Goal: Task Accomplishment & Management: Manage account settings

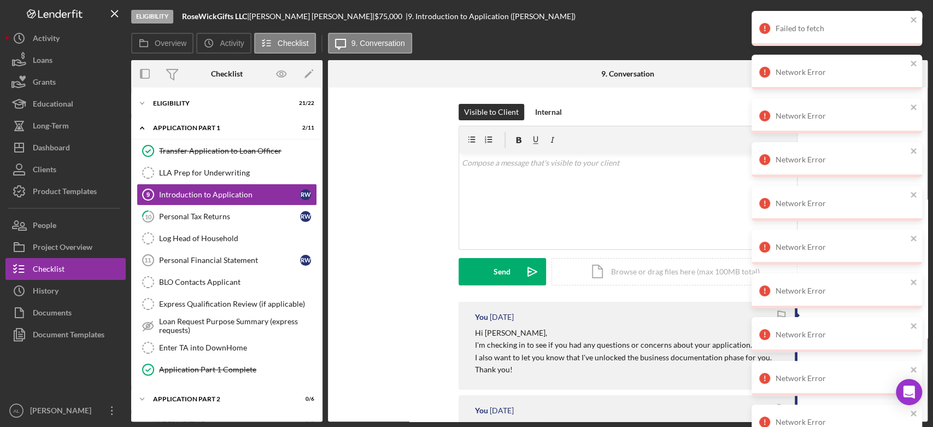
click at [79, 147] on button "Icon/Dashboard Dashboard" at bounding box center [65, 148] width 120 height 22
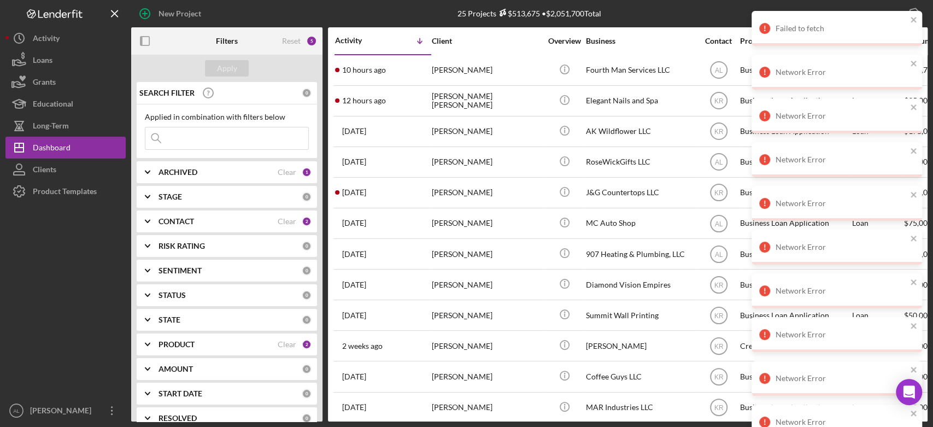
click at [207, 145] on input at bounding box center [226, 138] width 163 height 22
click at [180, 171] on b "ARCHIVED" at bounding box center [178, 172] width 39 height 9
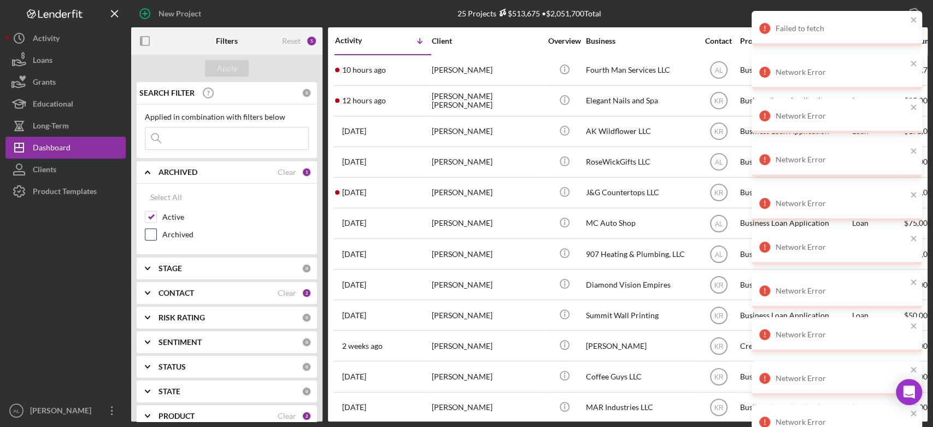
click at [176, 236] on label "Archived" at bounding box center [235, 234] width 146 height 11
click at [156, 236] on input "Archived" at bounding box center [150, 234] width 11 height 11
checkbox input "true"
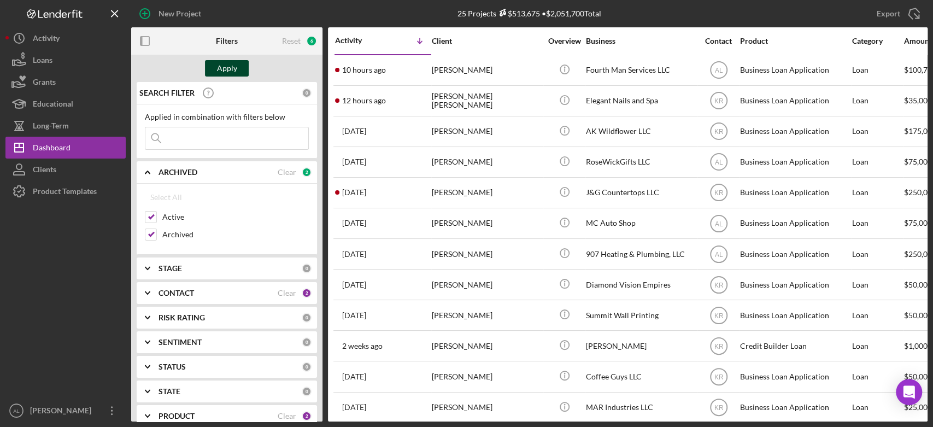
click at [227, 68] on div "Apply" at bounding box center [227, 68] width 20 height 16
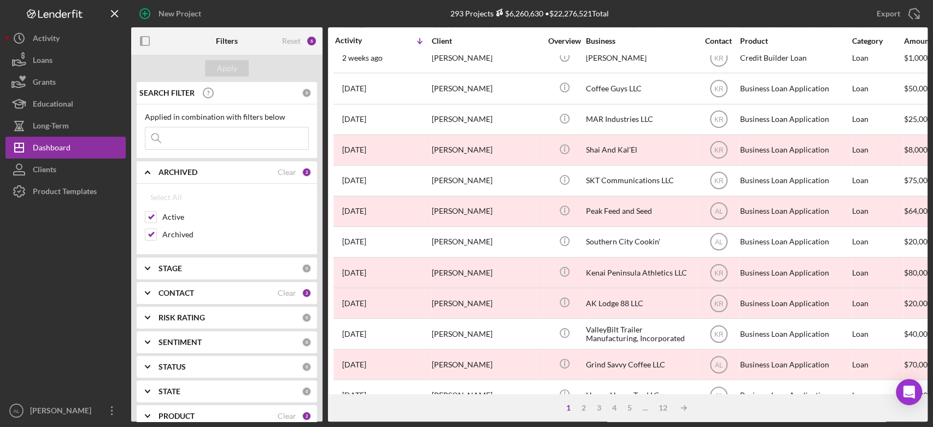
scroll to position [289, 0]
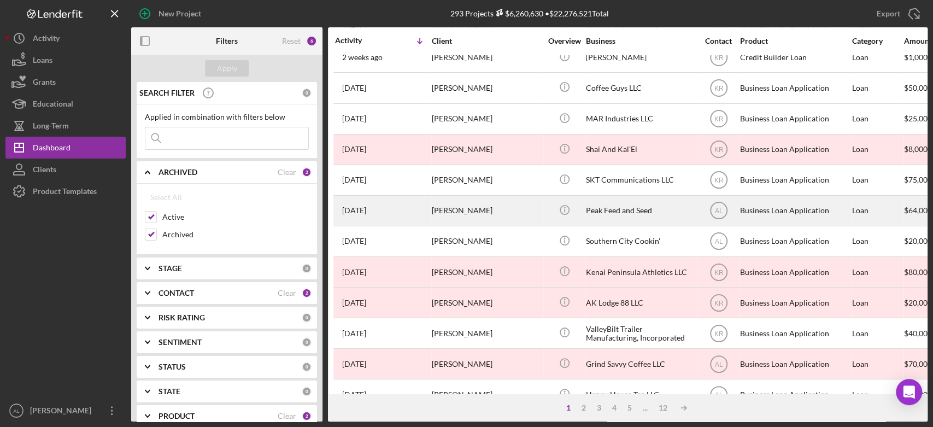
click at [430, 202] on div "[DATE] [PERSON_NAME]" at bounding box center [383, 210] width 96 height 29
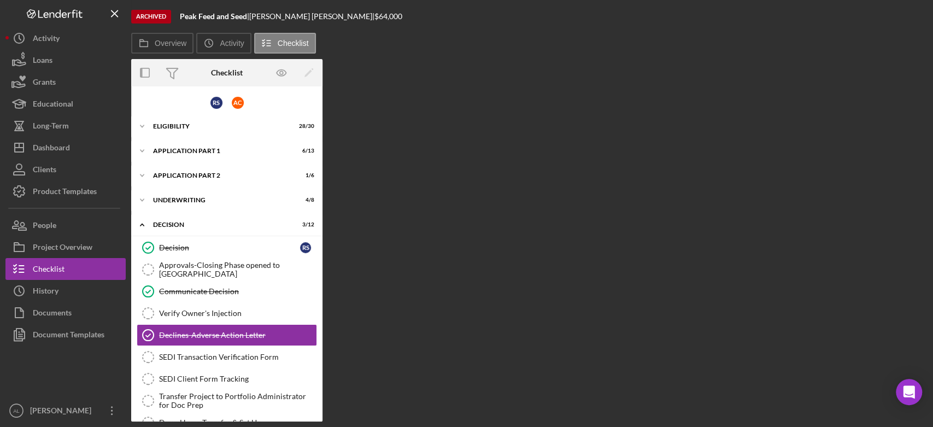
scroll to position [80, 0]
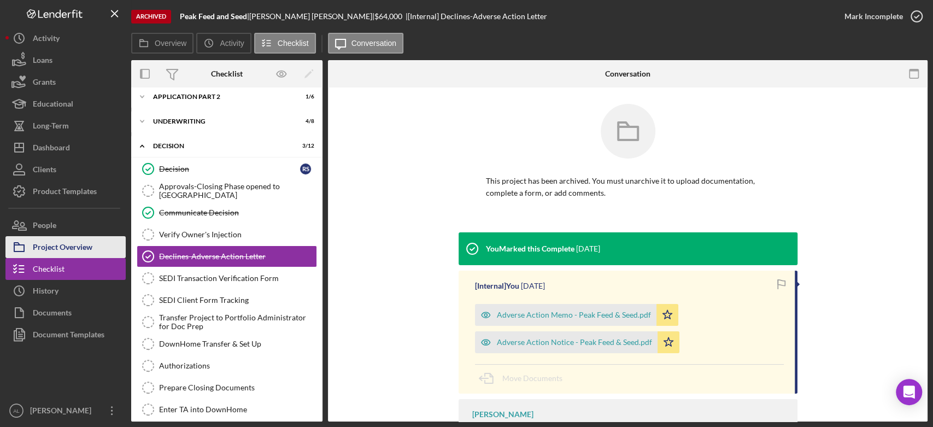
click at [96, 246] on button "Project Overview" at bounding box center [65, 247] width 120 height 22
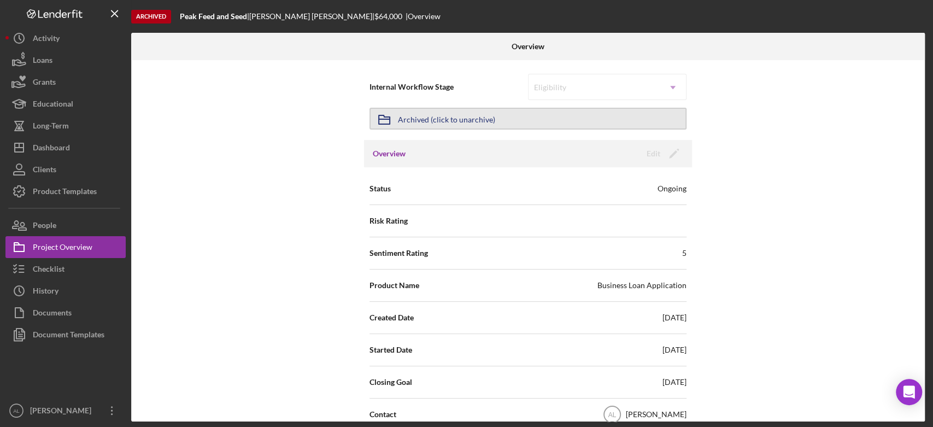
click at [609, 108] on button "Icon/Archived Archived (click to unarchive)" at bounding box center [527, 119] width 317 height 22
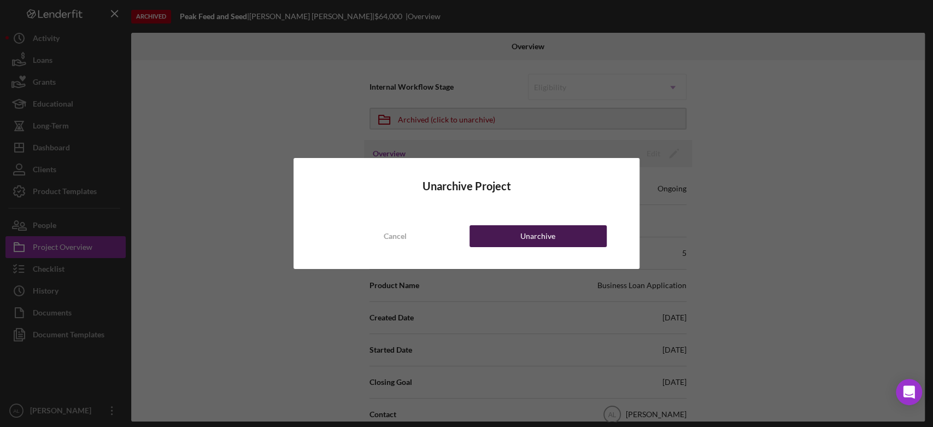
click at [567, 230] on button "Unarchive" at bounding box center [538, 236] width 137 height 22
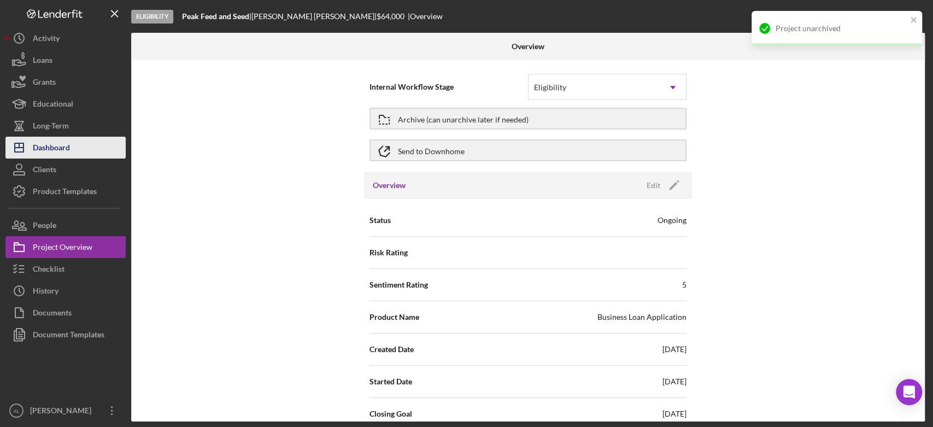
click at [67, 144] on div "Dashboard" at bounding box center [51, 149] width 37 height 25
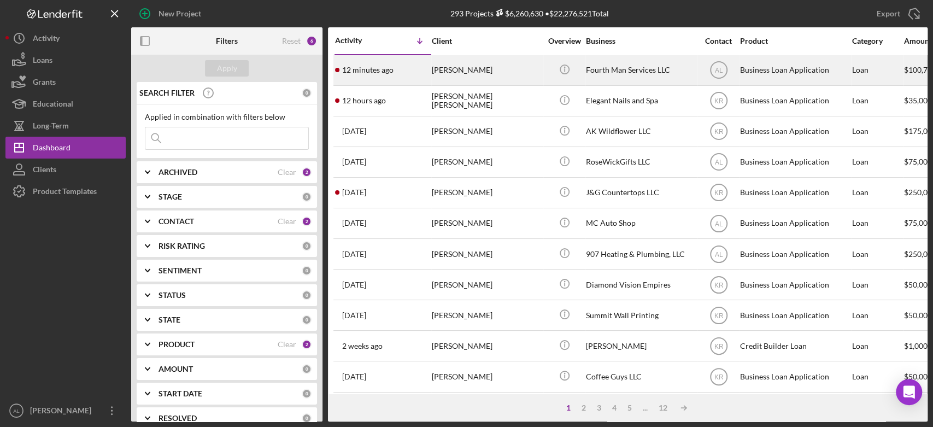
click at [376, 66] on time "12 minutes ago" at bounding box center [367, 70] width 51 height 9
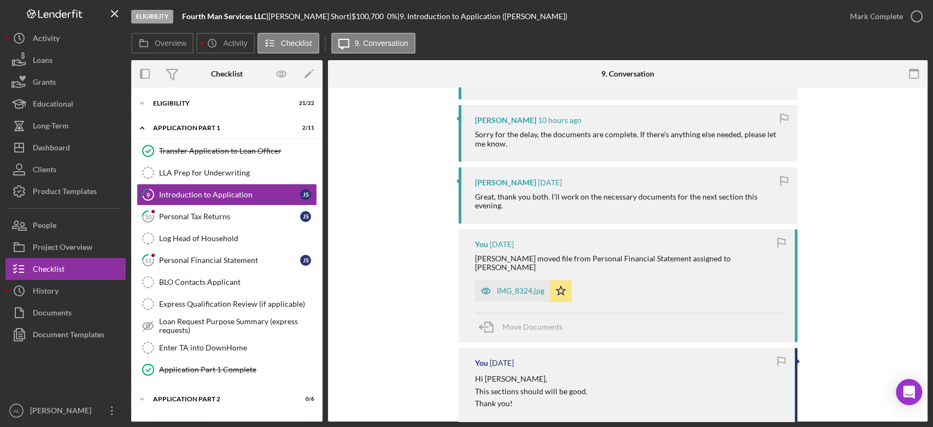
scroll to position [309, 0]
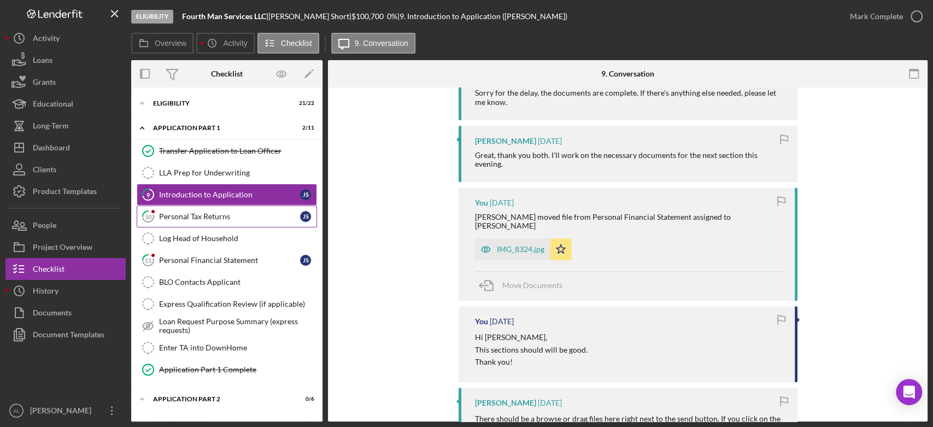
click at [195, 218] on div "Personal Tax Returns" at bounding box center [229, 216] width 141 height 9
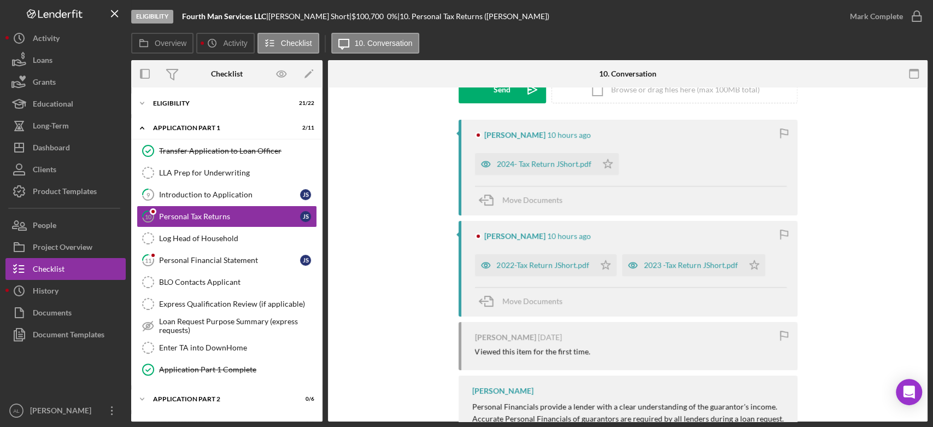
scroll to position [228, 0]
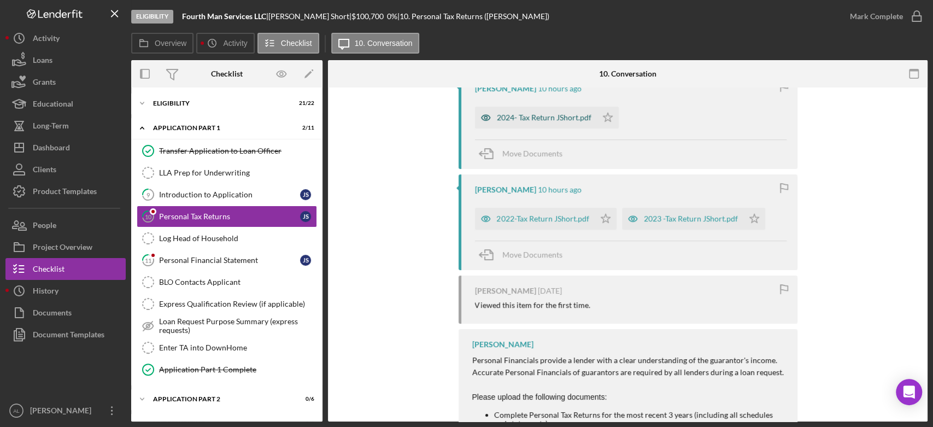
click at [560, 121] on div "2024- Tax Return JShort.pdf" at bounding box center [544, 117] width 95 height 9
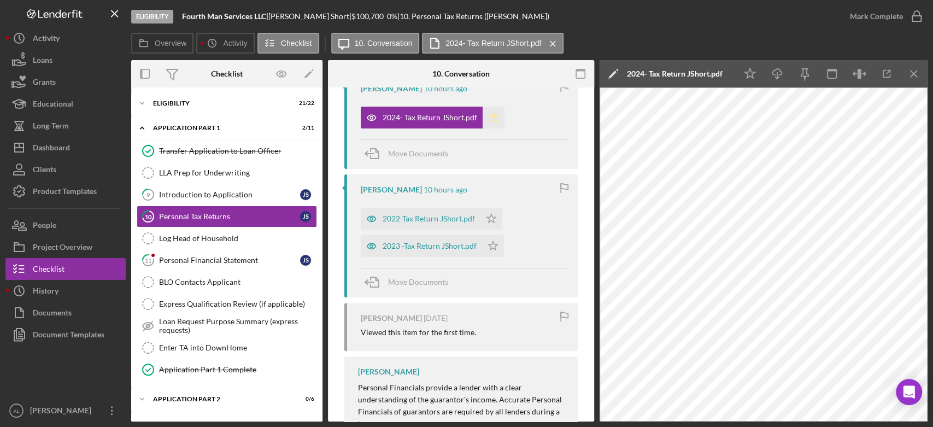
click at [496, 126] on icon "Icon/Star" at bounding box center [494, 118] width 22 height 22
click at [432, 219] on div "2022-Tax Return JShort.pdf" at bounding box center [429, 218] width 92 height 9
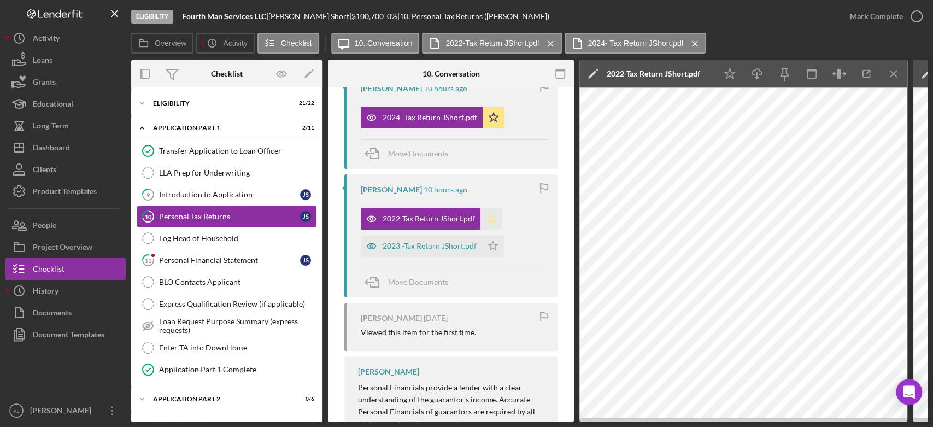
click at [485, 220] on icon "Icon/Star" at bounding box center [491, 219] width 22 height 22
click at [894, 80] on icon "Icon/Menu Close" at bounding box center [894, 74] width 25 height 25
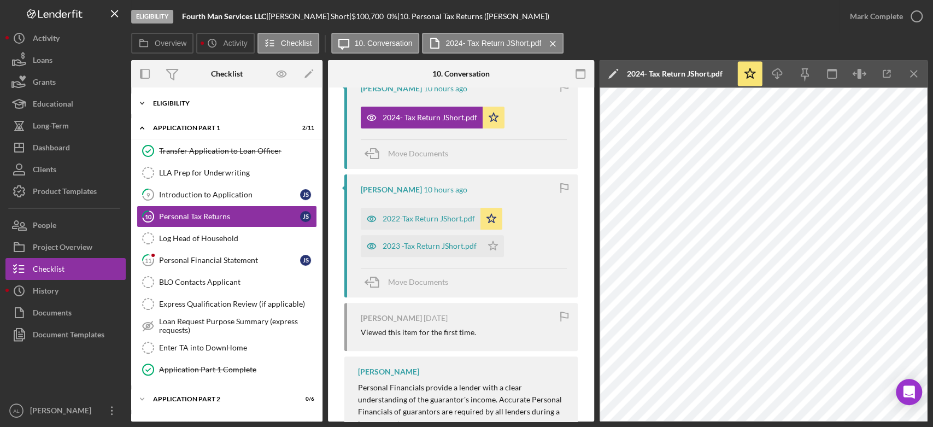
click at [232, 108] on div "Icon/Expander Eligibility 21 / 22" at bounding box center [226, 103] width 191 height 22
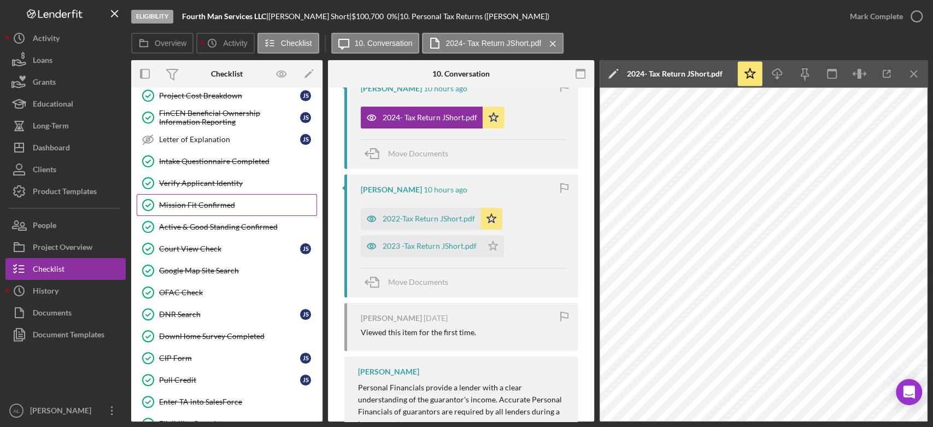
scroll to position [162, 0]
click at [218, 359] on div "CIP Form" at bounding box center [229, 358] width 141 height 9
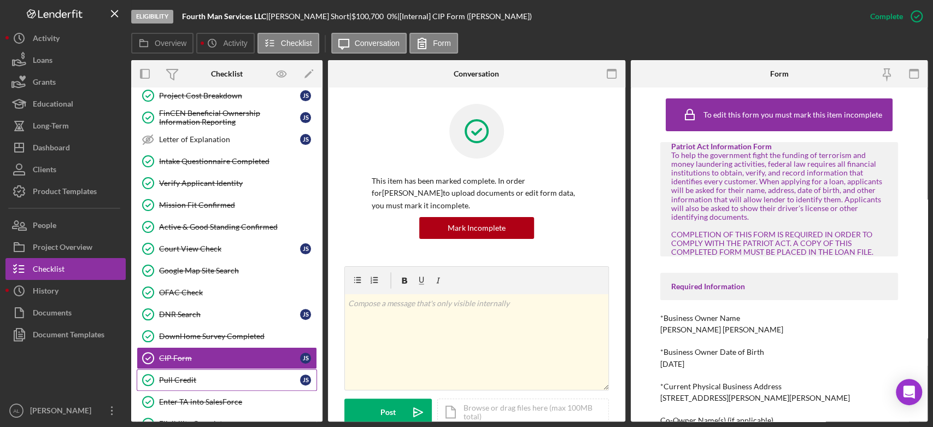
click at [210, 379] on div "Pull Credit" at bounding box center [229, 380] width 141 height 9
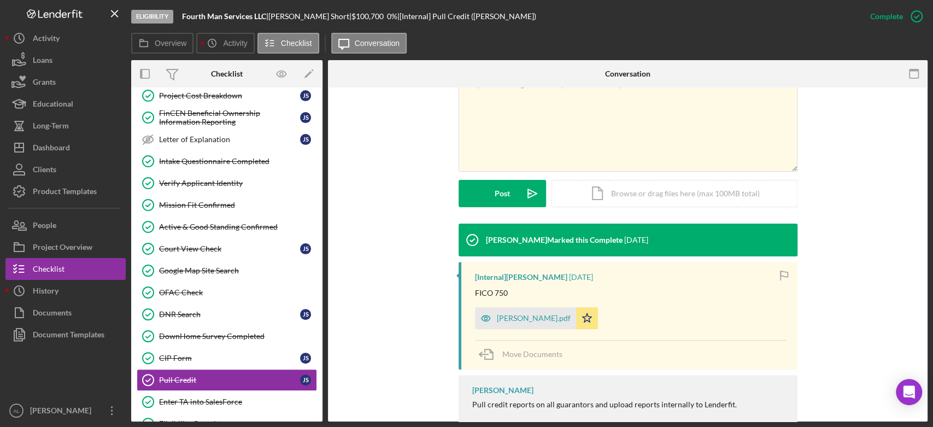
scroll to position [230, 0]
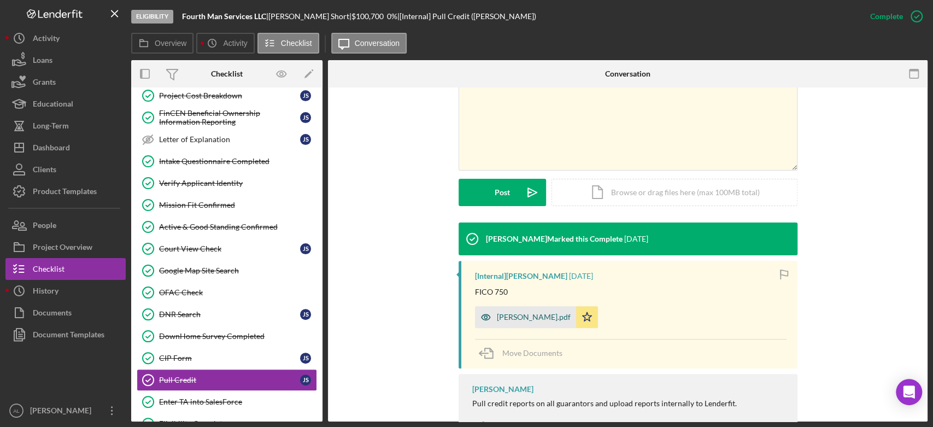
click at [496, 324] on div "CR - JS.pdf" at bounding box center [525, 317] width 101 height 22
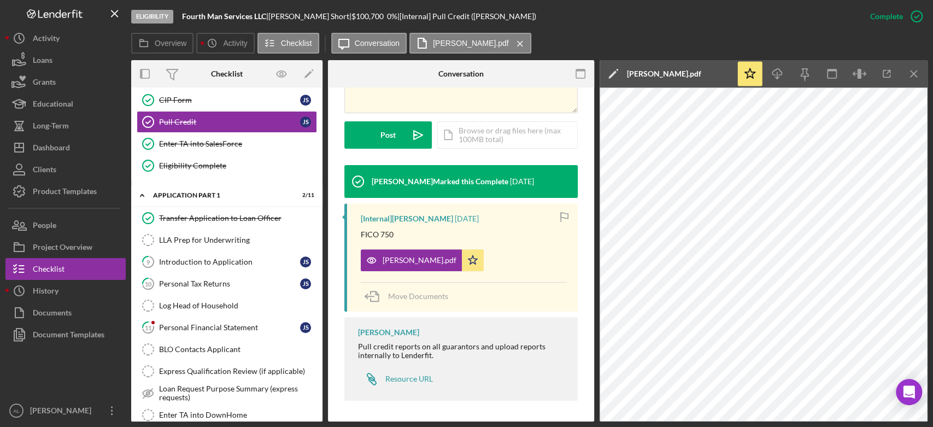
scroll to position [419, 0]
click at [218, 280] on div "Personal Tax Returns" at bounding box center [229, 284] width 141 height 9
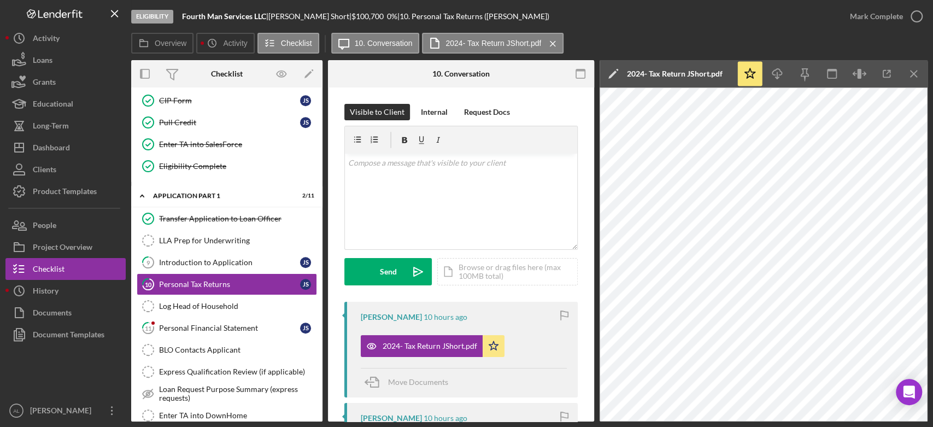
scroll to position [252, 0]
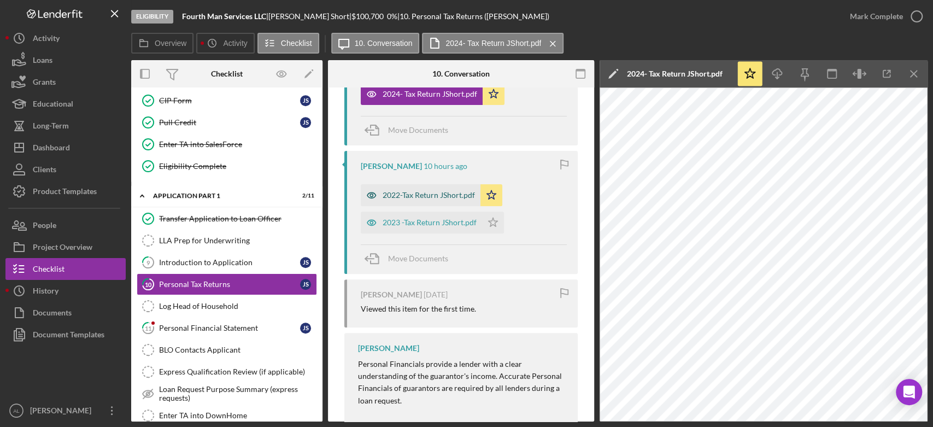
click at [424, 188] on div "2022-Tax Return JShort.pdf" at bounding box center [421, 195] width 120 height 22
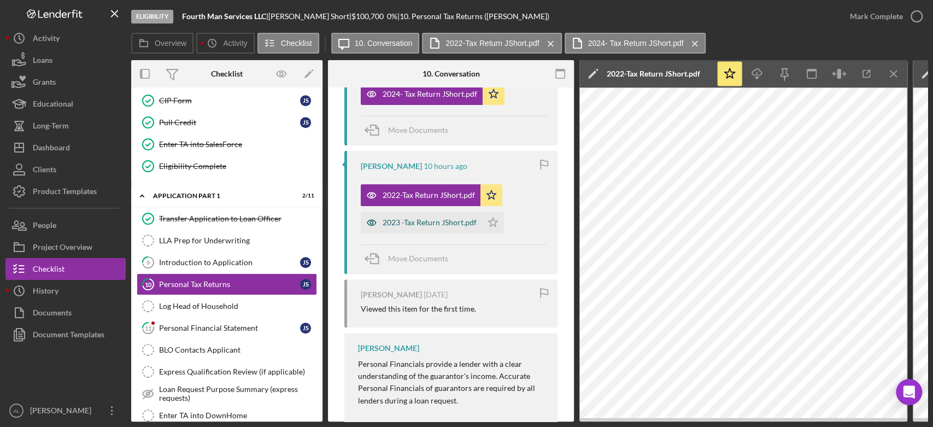
click at [447, 218] on div "2023 -Tax Return JShort.pdf" at bounding box center [430, 222] width 94 height 9
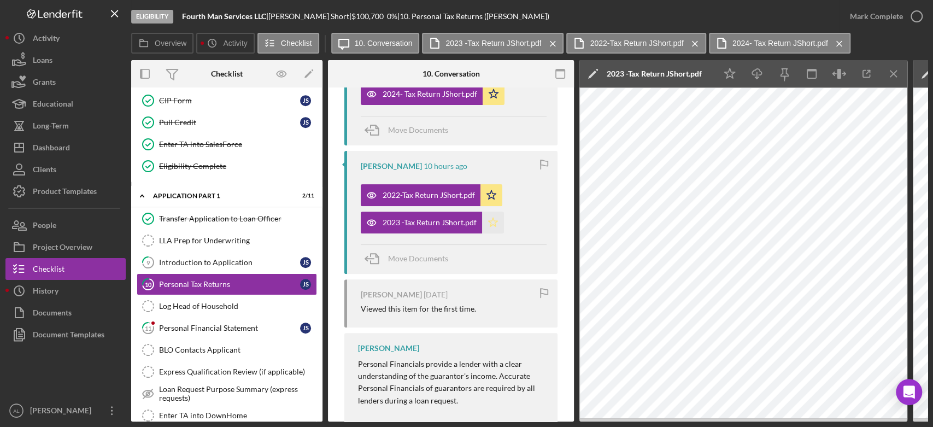
click at [489, 227] on icon "Icon/Star" at bounding box center [493, 223] width 22 height 22
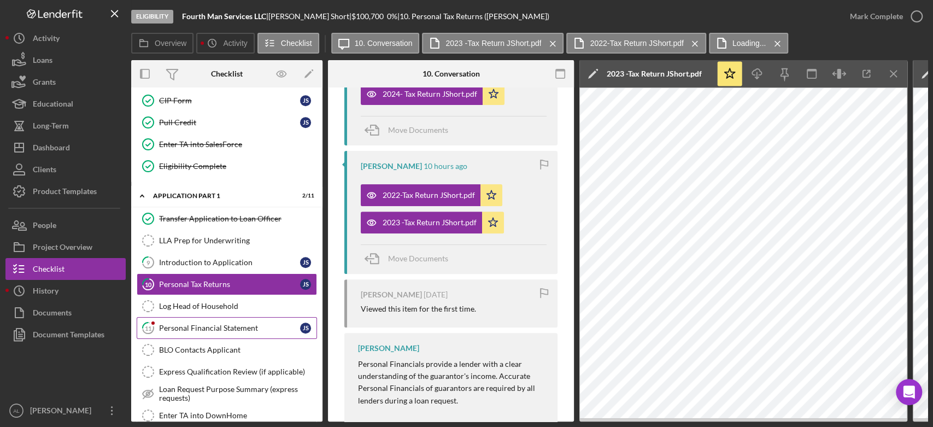
click at [255, 324] on div "Personal Financial Statement" at bounding box center [229, 328] width 141 height 9
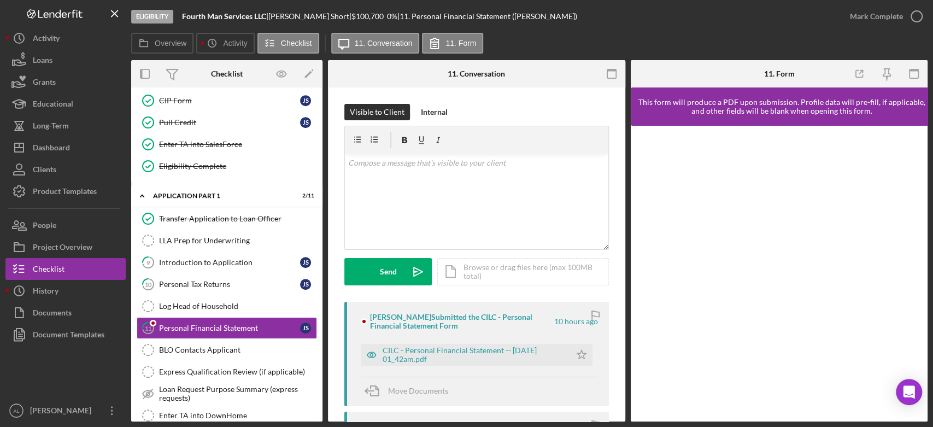
scroll to position [106, 0]
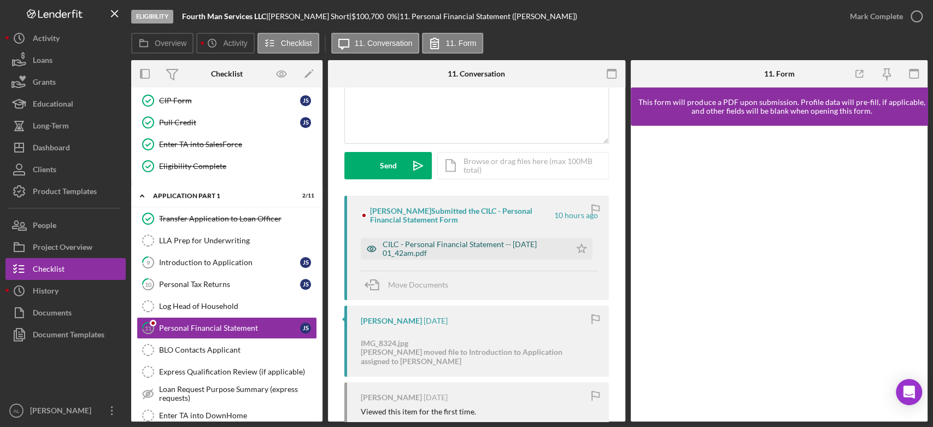
click at [481, 250] on div "CILC - Personal Financial Statement -- 2025-09-17 01_42am.pdf" at bounding box center [474, 248] width 183 height 17
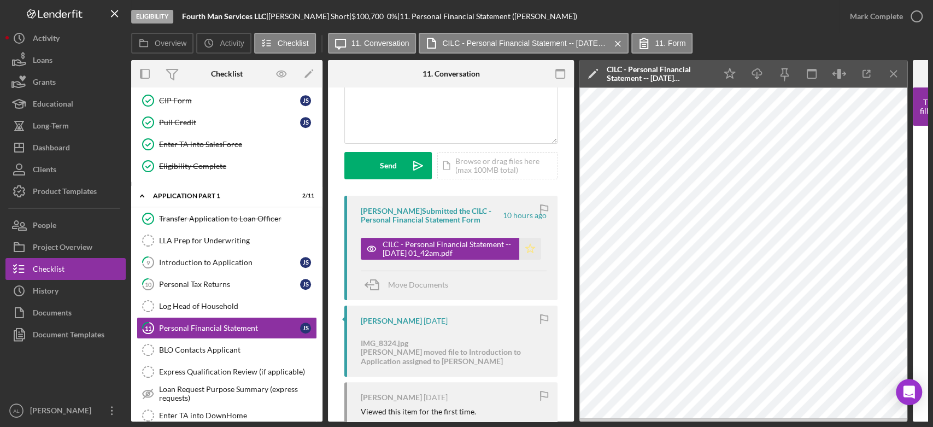
click at [526, 251] on polygon "button" at bounding box center [530, 248] width 9 height 9
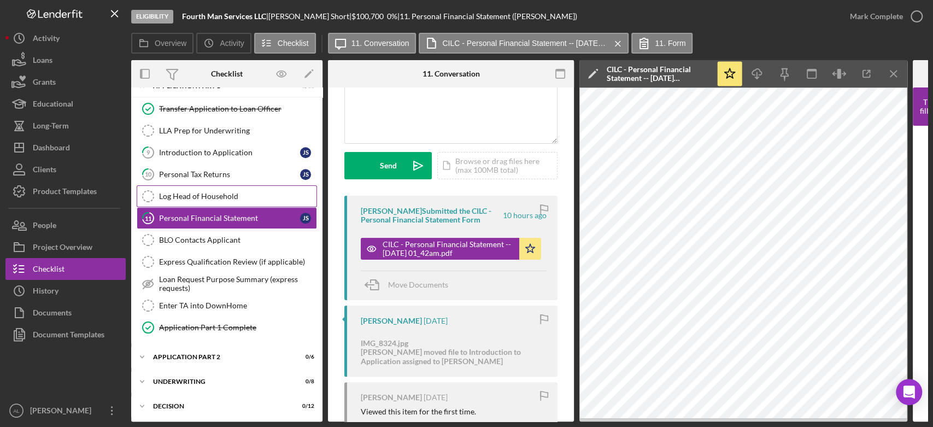
scroll to position [578, 0]
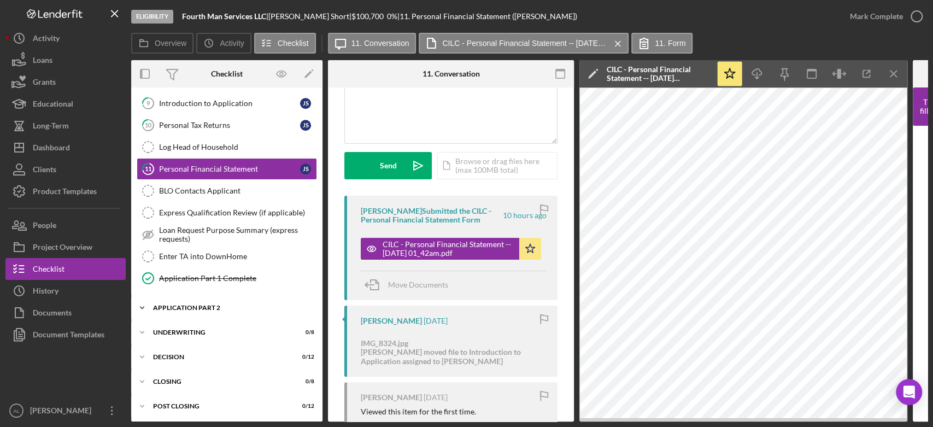
click at [248, 298] on div "Icon/Expander Application Part 2 0 / 6" at bounding box center [226, 308] width 191 height 22
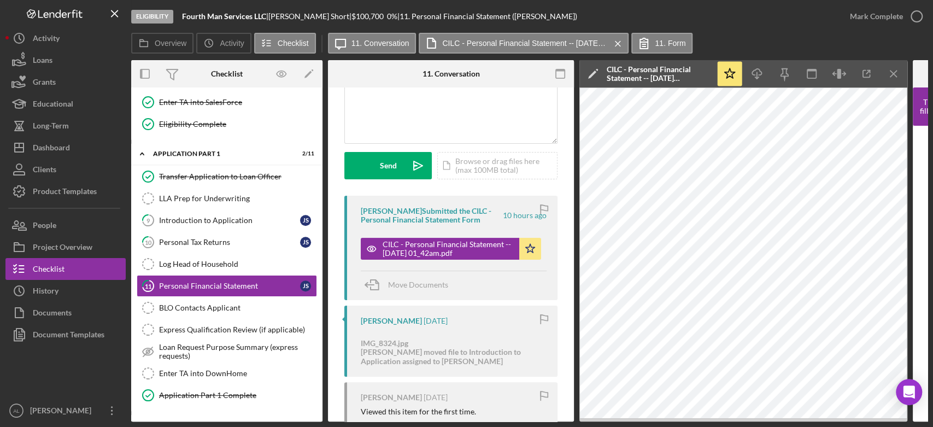
scroll to position [462, 0]
click at [242, 218] on div "Introduction to Application" at bounding box center [229, 219] width 141 height 9
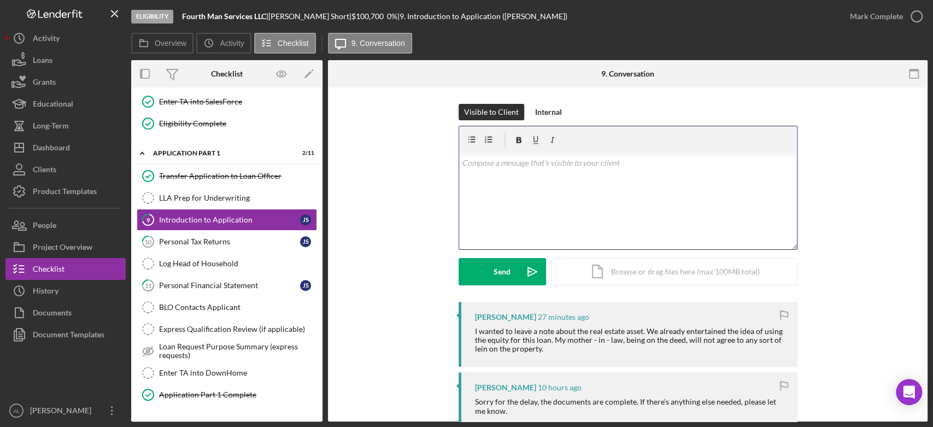
click at [541, 240] on div "v Color teal Color pink Remove color Add row above Add row below Add column bef…" at bounding box center [628, 202] width 338 height 96
click at [462, 178] on p "Here at CILC, we don't take home as collateral for our business loans." at bounding box center [628, 178] width 332 height 12
click at [485, 192] on p "Thank you for that information. Here at CILC, we don't take home as collateral …" at bounding box center [628, 184] width 332 height 25
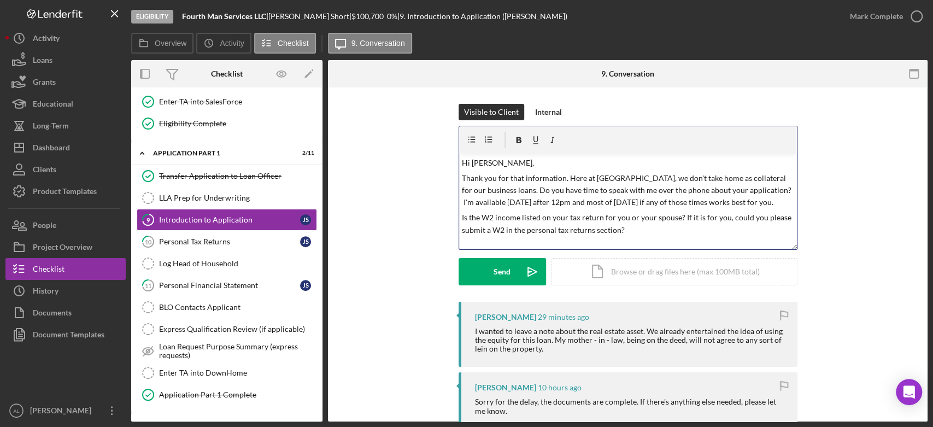
scroll to position [3, 0]
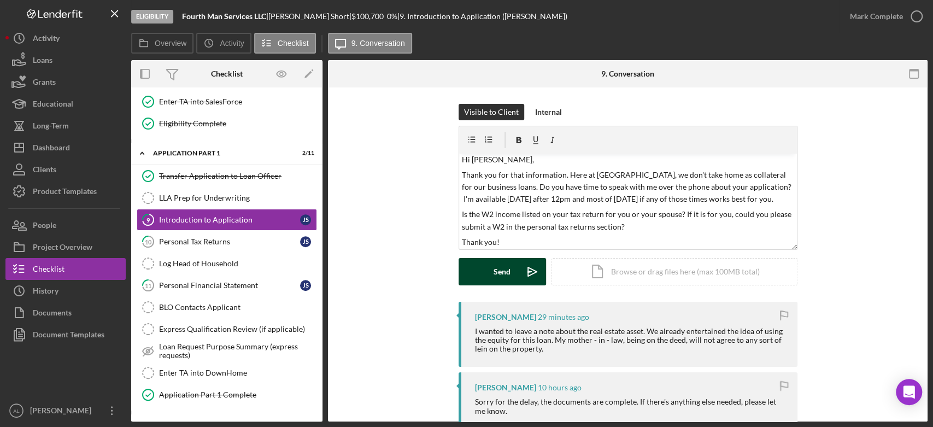
click at [500, 261] on div "Send" at bounding box center [502, 271] width 17 height 27
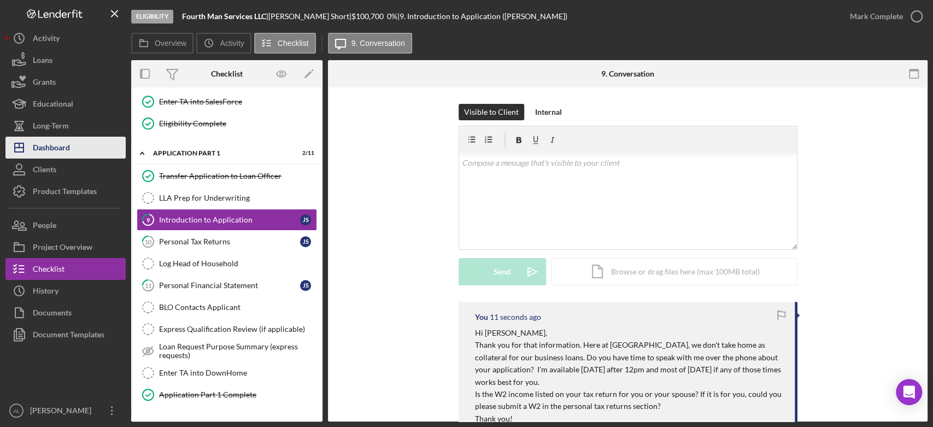
click at [79, 143] on button "Icon/Dashboard Dashboard" at bounding box center [65, 148] width 120 height 22
